Goal: Find specific page/section: Find specific page/section

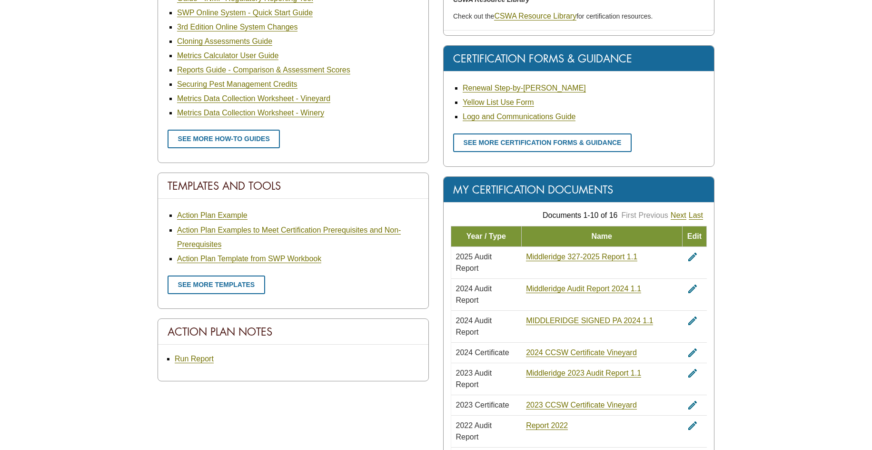
scroll to position [453, 0]
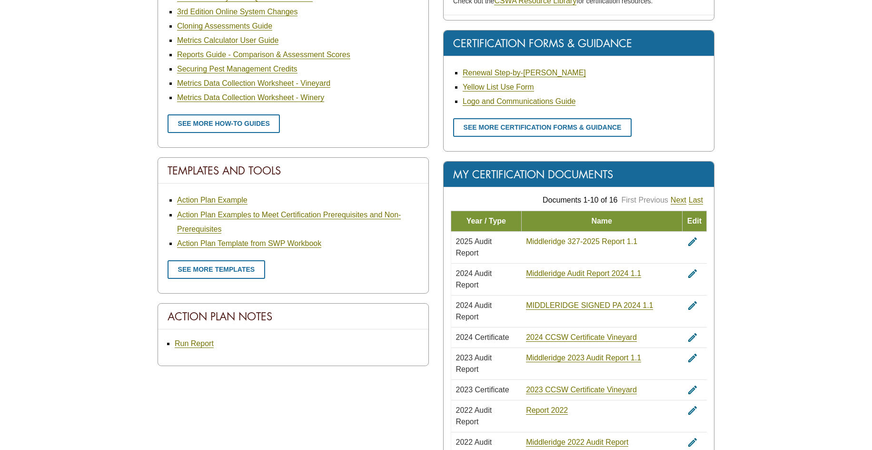
click at [577, 244] on link "Middleridge 327-2025 Report 1.1" at bounding box center [581, 241] width 111 height 9
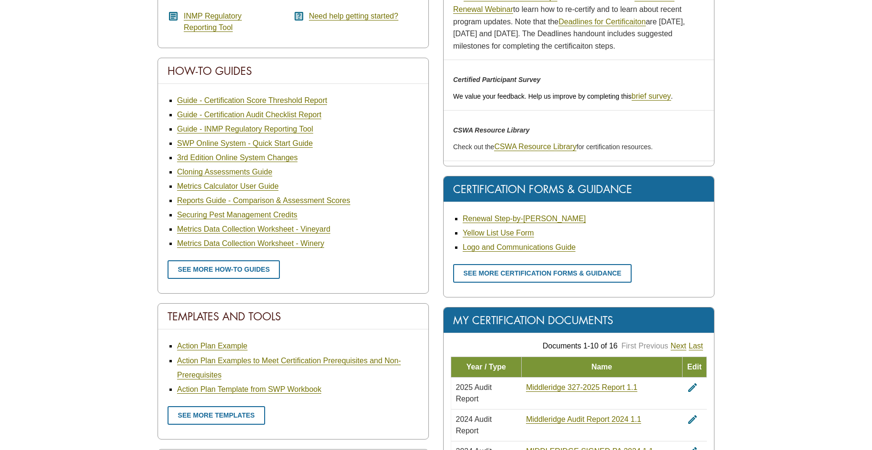
scroll to position [64, 0]
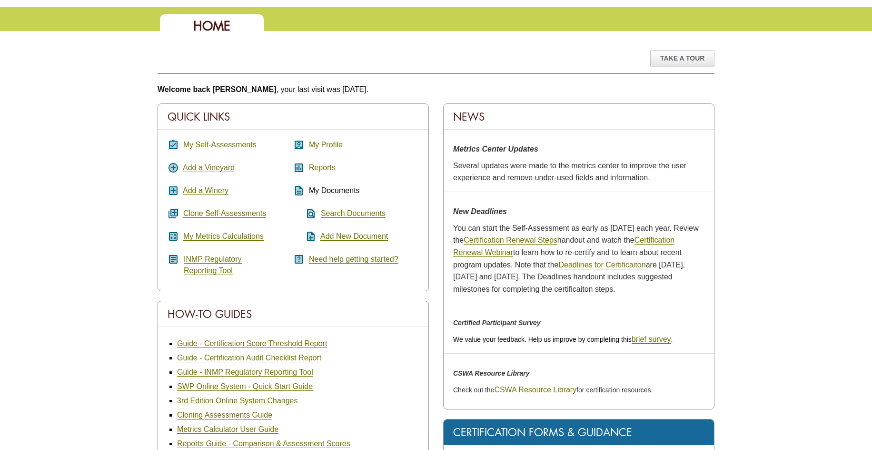
click at [322, 168] on link "Reports" at bounding box center [322, 167] width 27 height 9
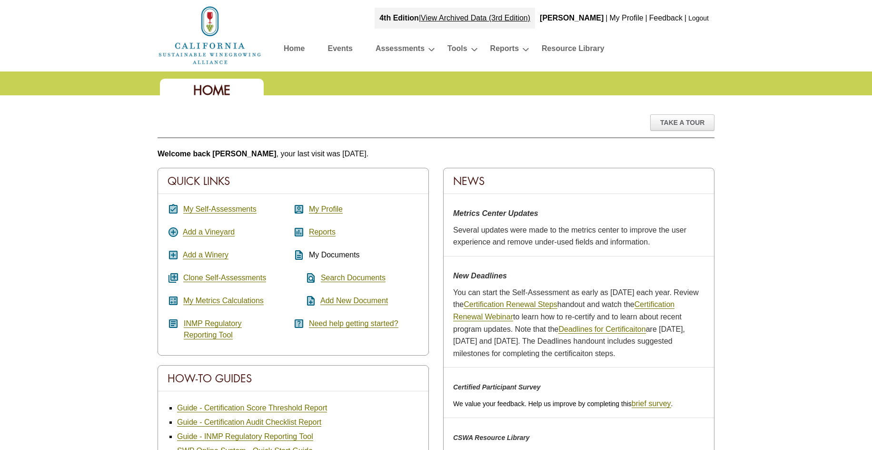
scroll to position [64, 0]
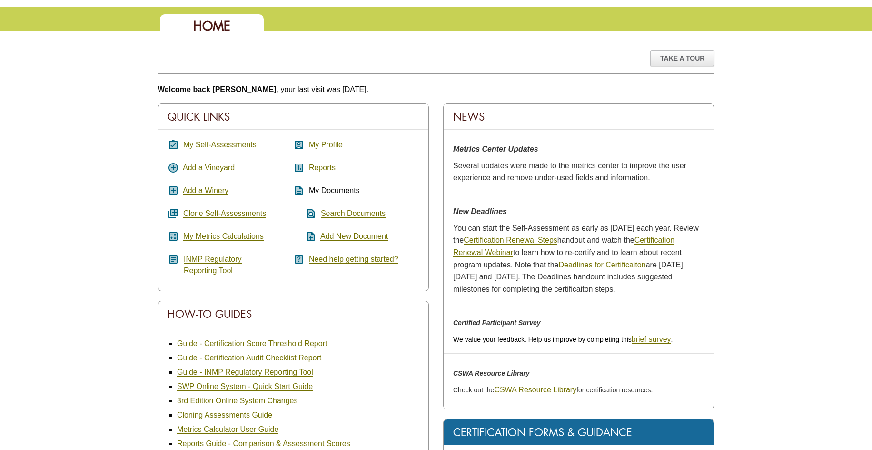
click at [350, 191] on span "My Documents" at bounding box center [334, 190] width 51 height 8
click at [299, 192] on icon "description" at bounding box center [298, 190] width 11 height 11
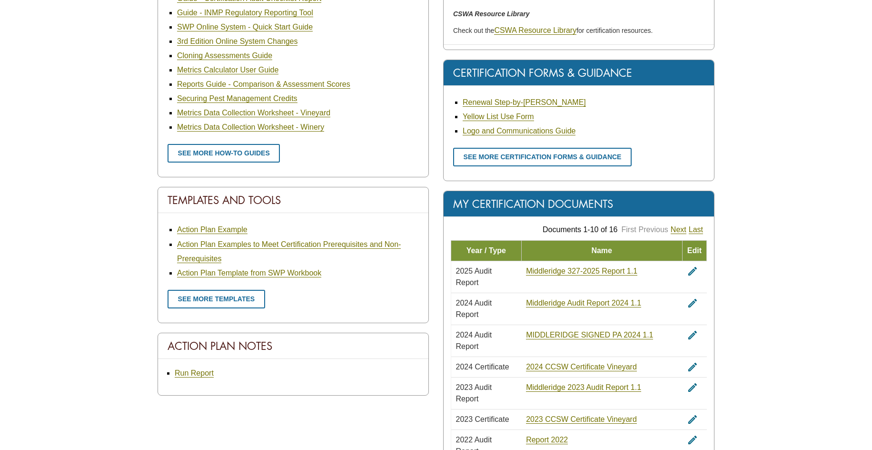
scroll to position [453, 0]
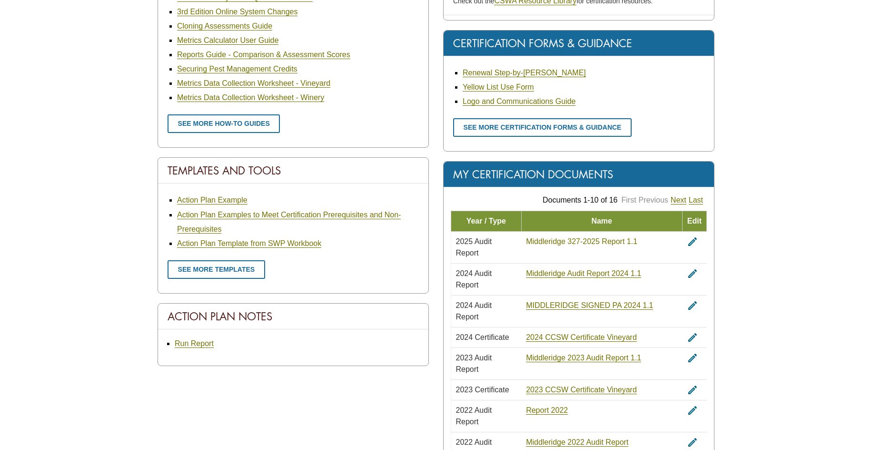
click at [554, 243] on link "Middleridge 327-2025 Report 1.1" at bounding box center [581, 241] width 111 height 9
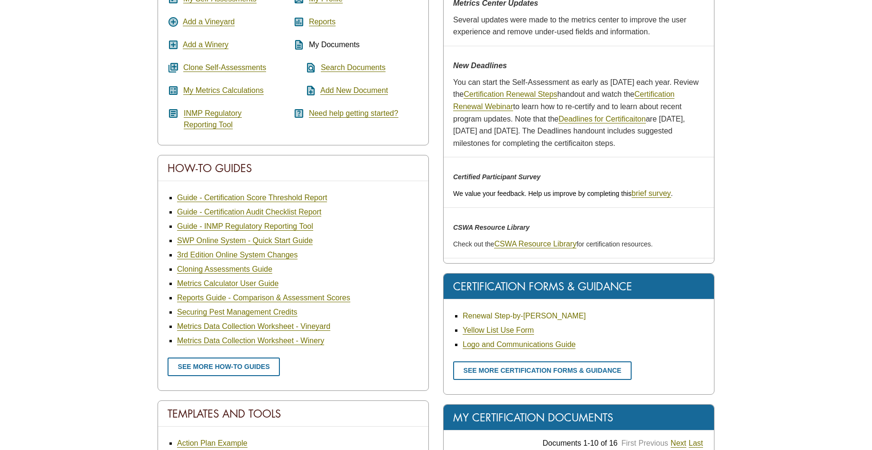
click at [501, 317] on link "Renewal Step-by-[PERSON_NAME]" at bounding box center [524, 315] width 123 height 9
